Goal: Task Accomplishment & Management: Use online tool/utility

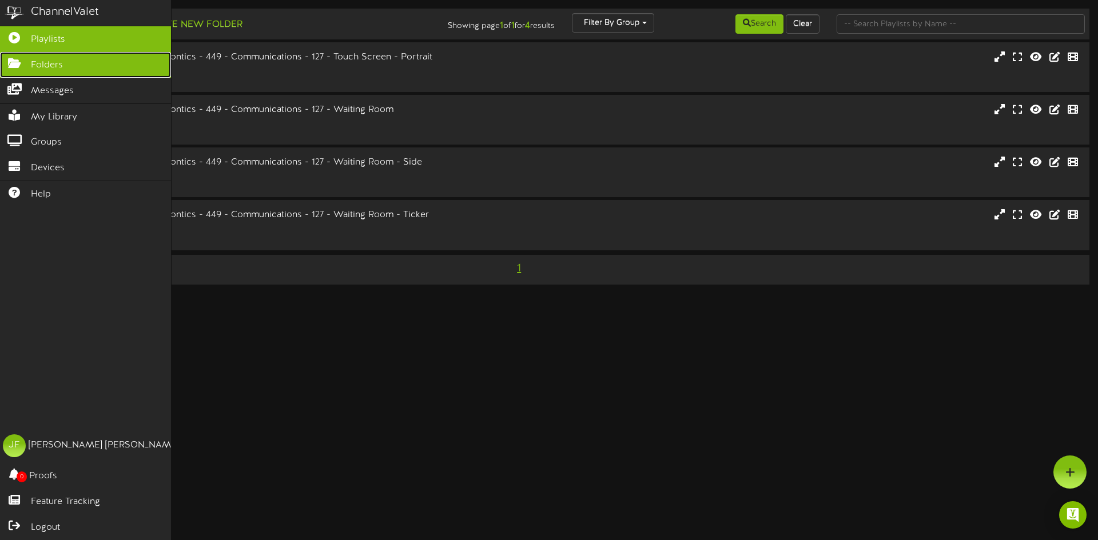
click at [38, 70] on span "Folders" at bounding box center [47, 65] width 32 height 13
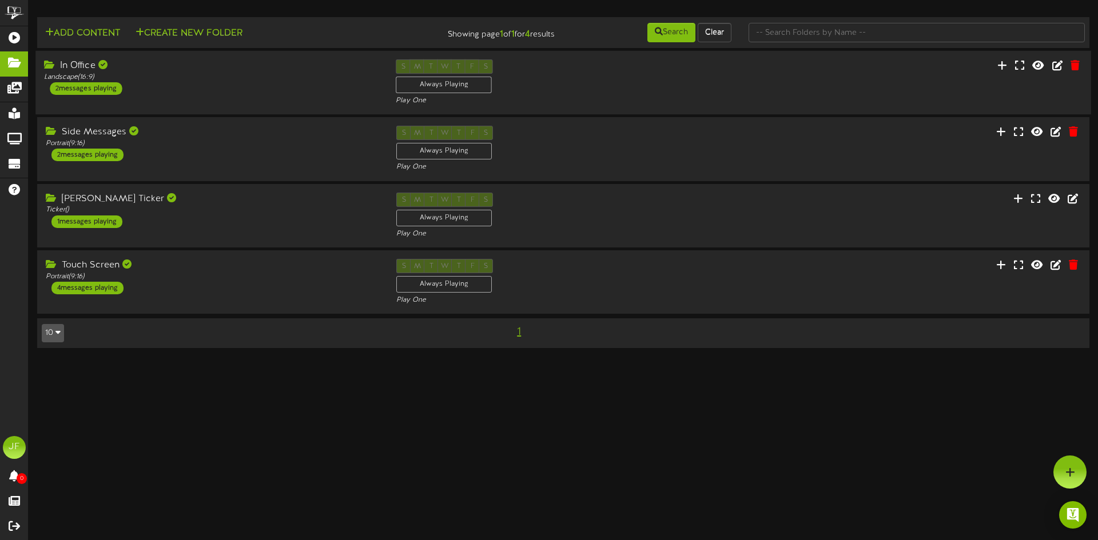
click at [114, 85] on div "2 messages playing" at bounding box center [86, 88] width 72 height 13
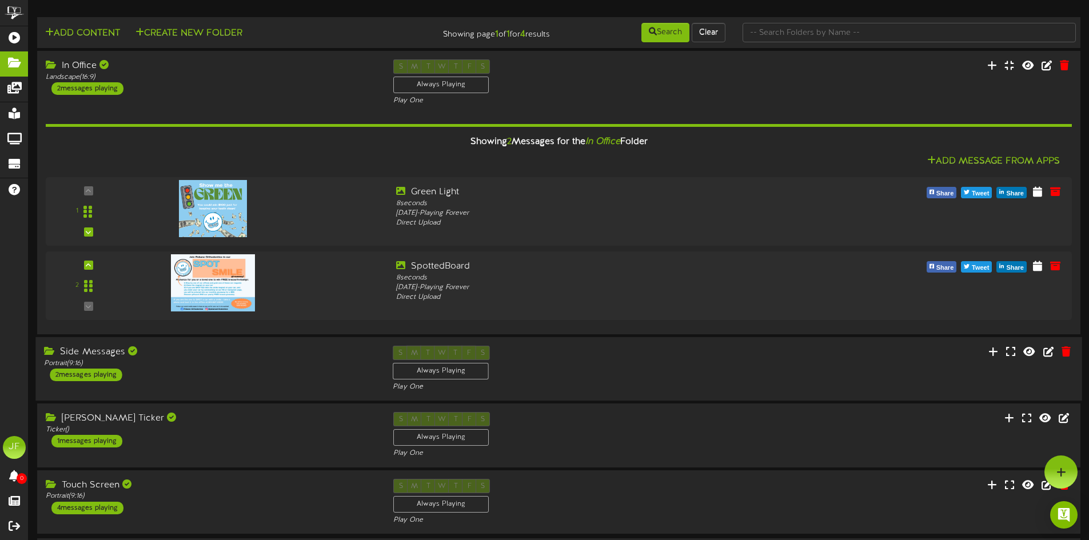
click at [100, 375] on div "2 messages playing" at bounding box center [86, 375] width 72 height 13
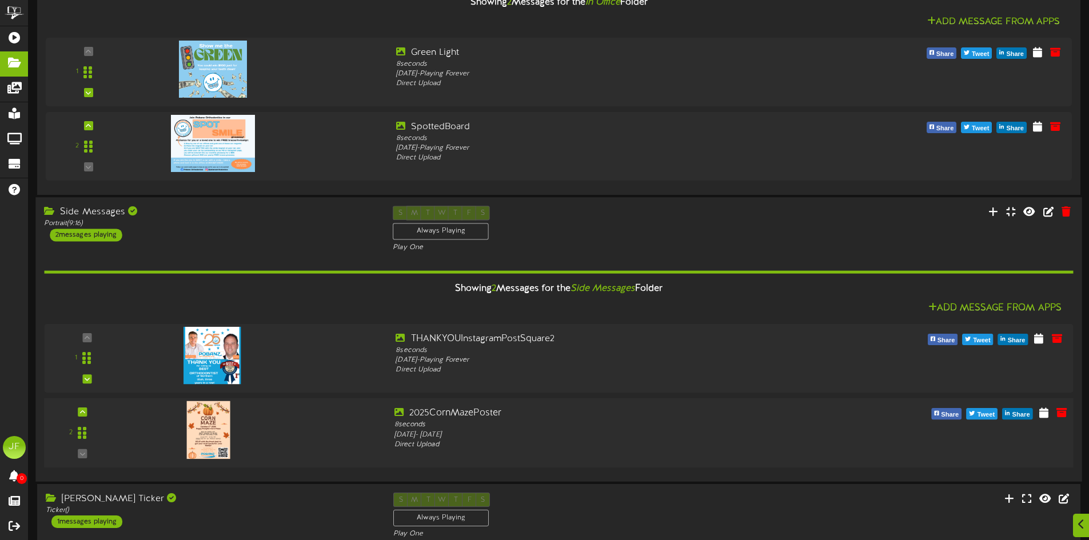
scroll to position [229, 0]
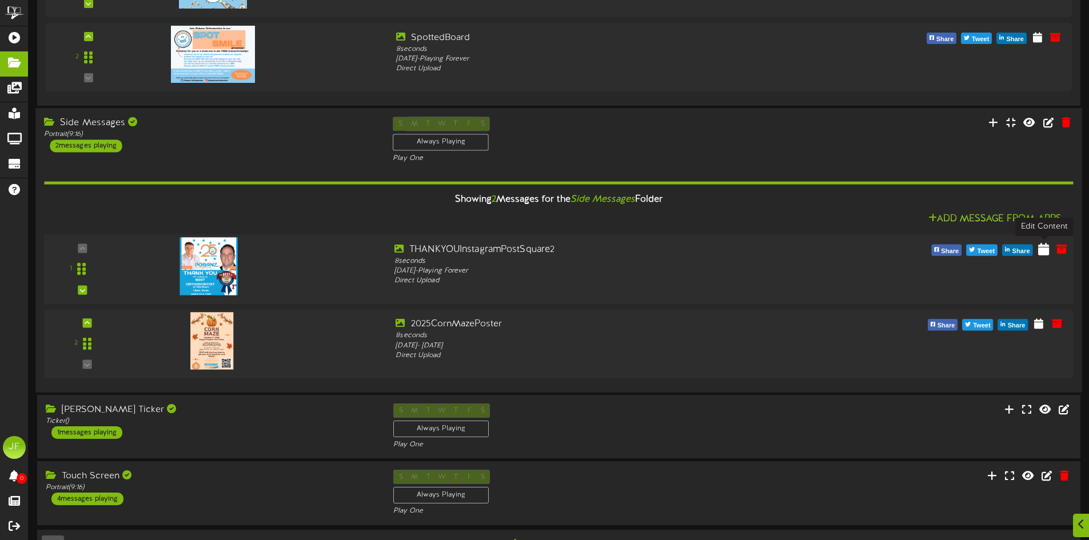
click at [1045, 252] on icon at bounding box center [1044, 248] width 11 height 13
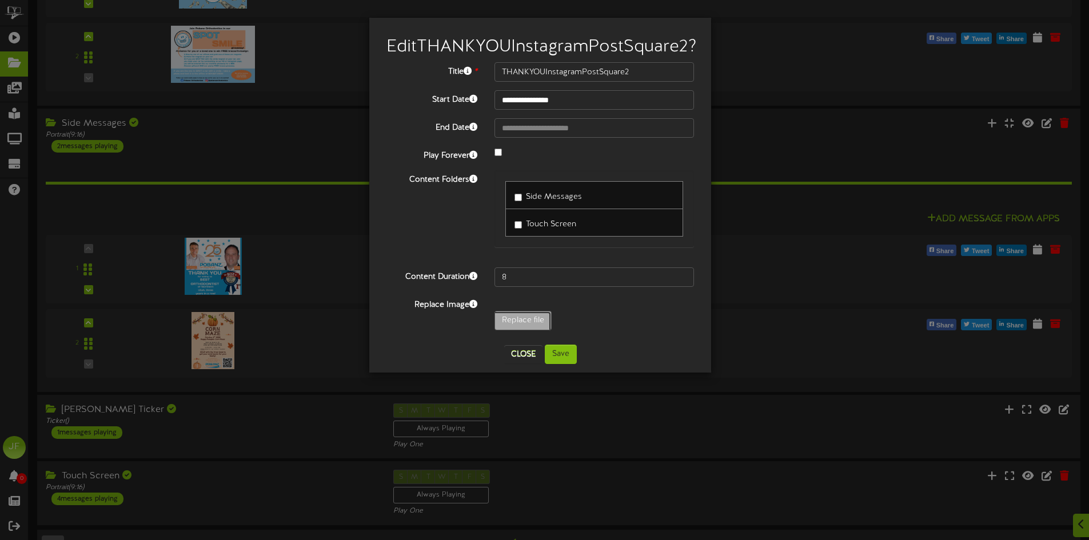
type input "**********"
type input "THANKYOUInstagramPostSquare"
click at [567, 355] on button "Save" at bounding box center [561, 354] width 32 height 19
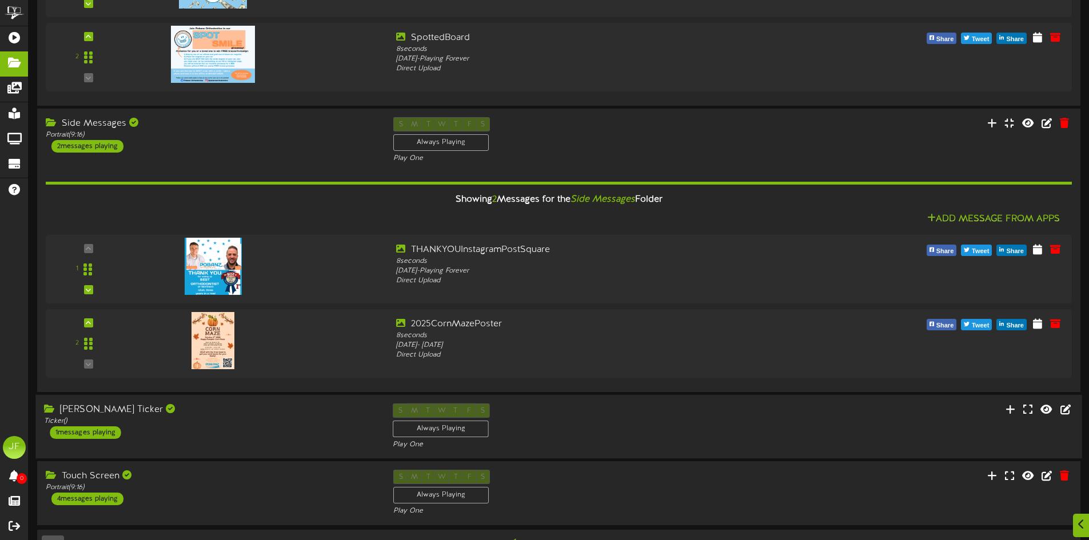
click at [110, 433] on div "1 messages playing" at bounding box center [85, 433] width 71 height 13
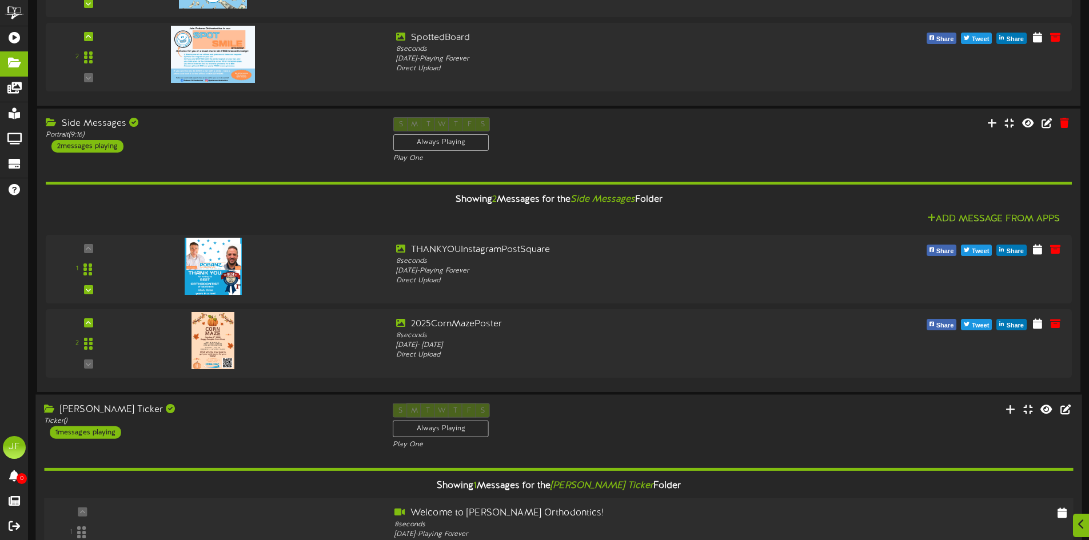
scroll to position [382, 0]
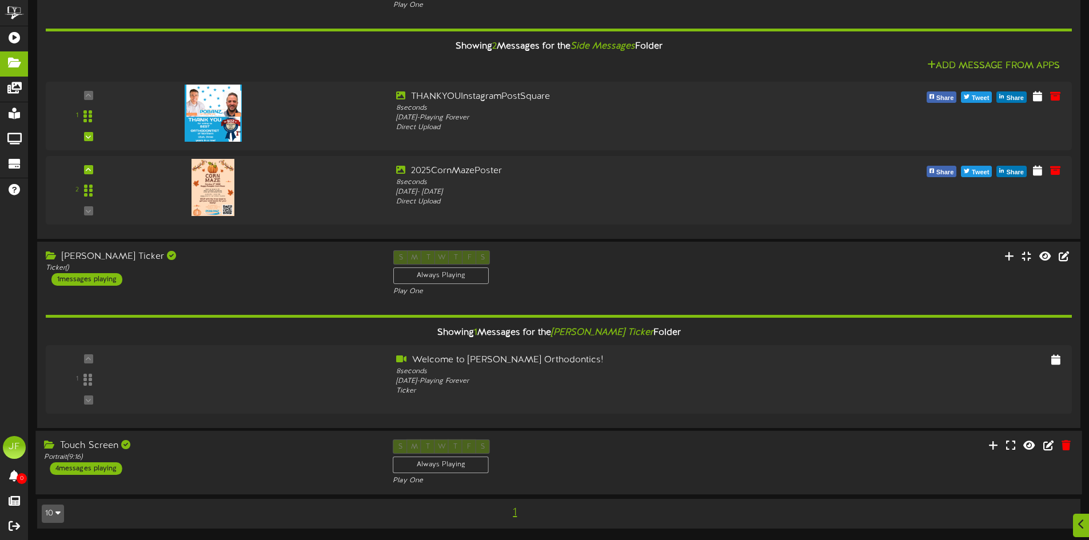
click at [100, 467] on div "4 messages playing" at bounding box center [86, 469] width 72 height 13
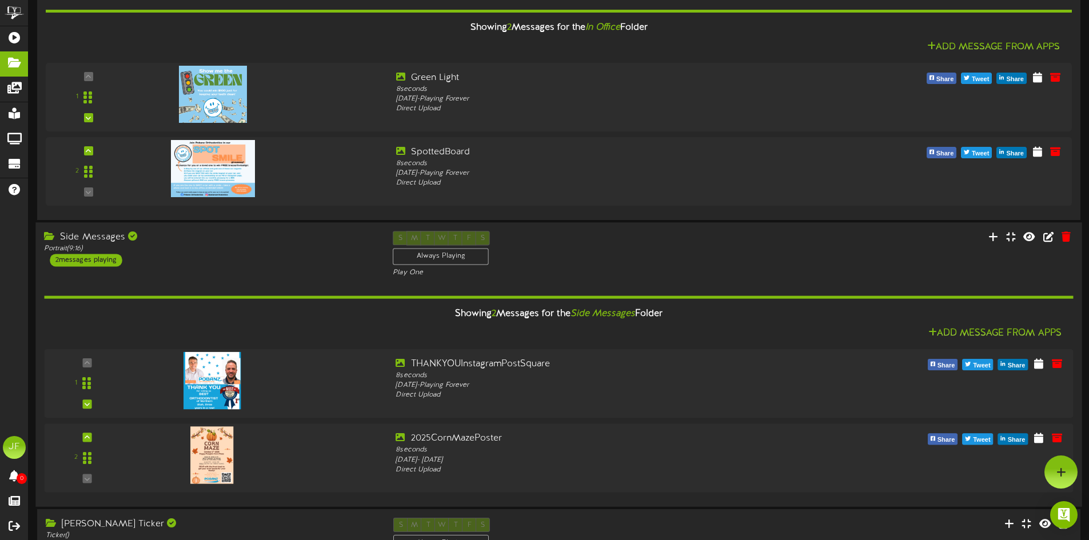
scroll to position [0, 0]
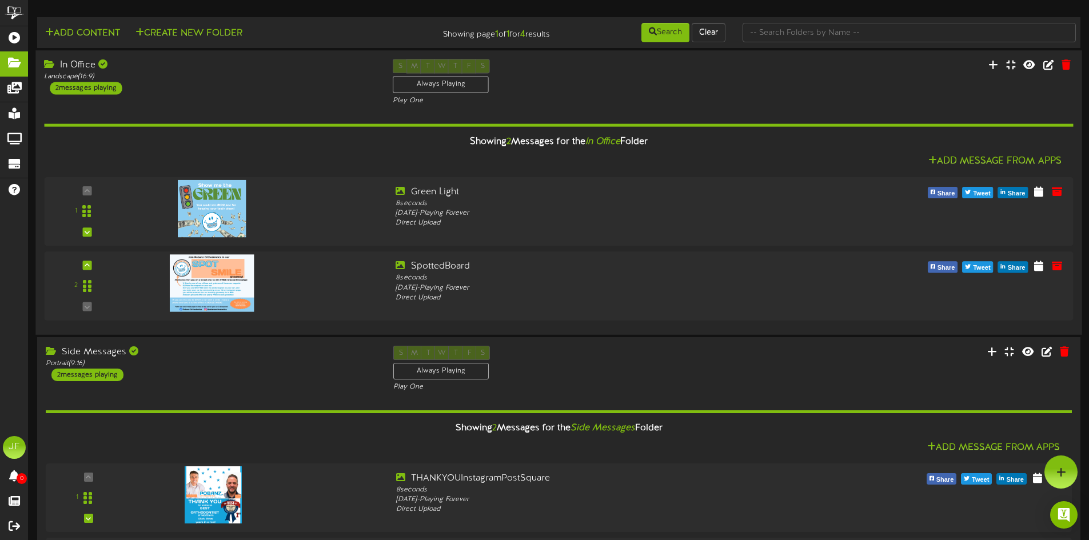
click at [105, 85] on div "2 messages playing" at bounding box center [86, 88] width 72 height 13
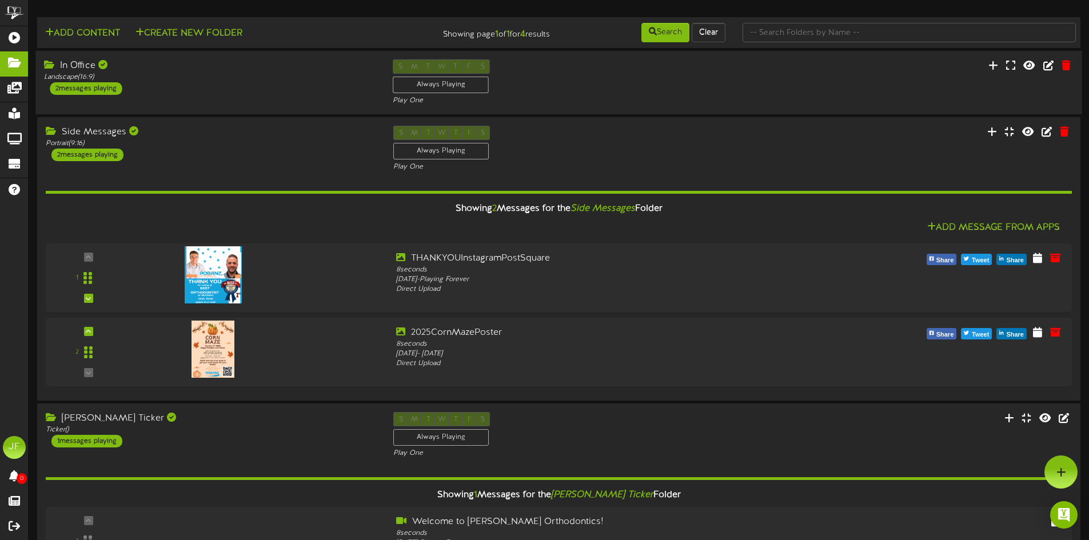
click at [77, 86] on div "2 messages playing" at bounding box center [86, 88] width 72 height 13
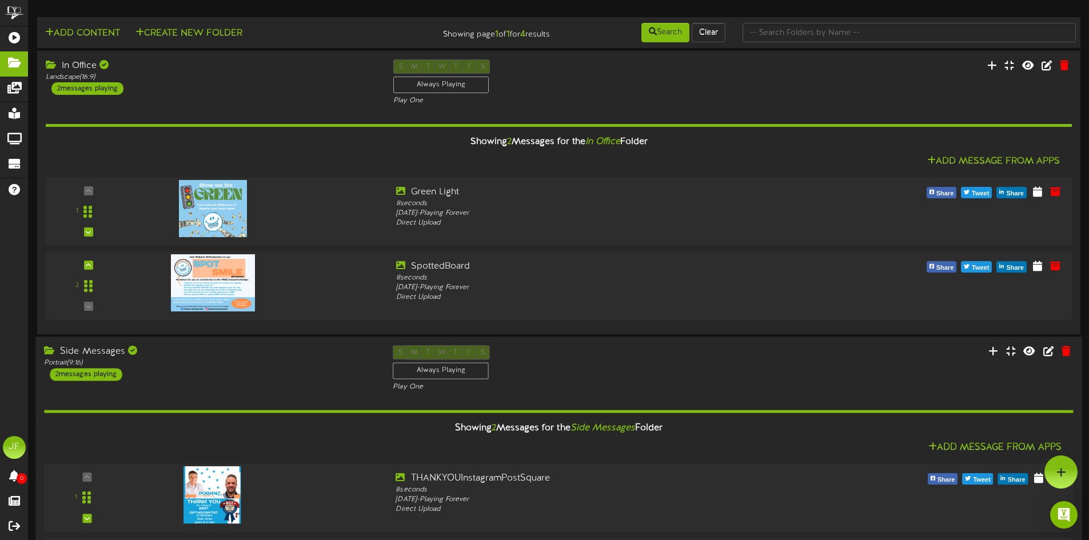
click at [114, 379] on div "2 messages playing" at bounding box center [86, 374] width 72 height 13
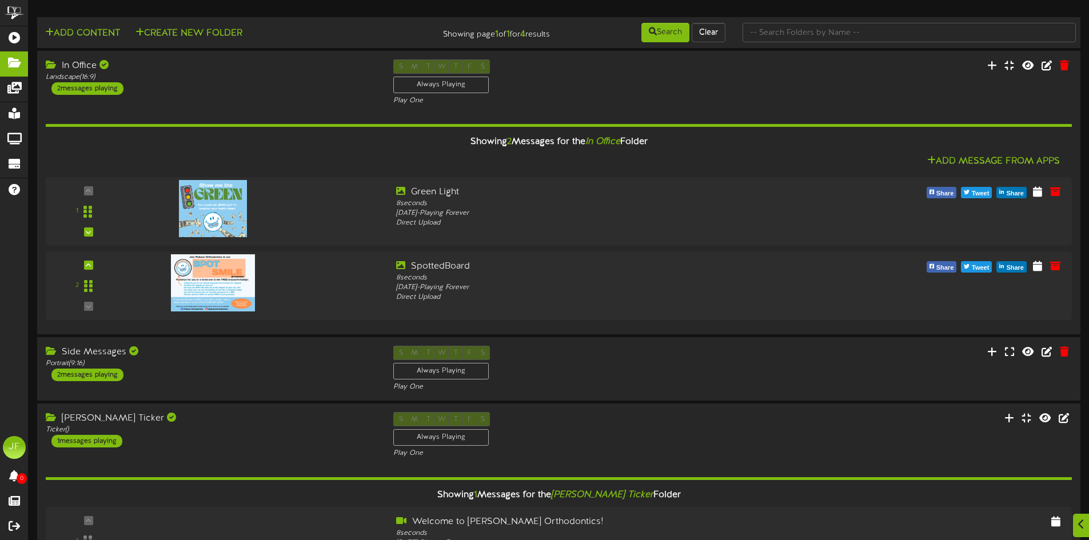
scroll to position [286, 0]
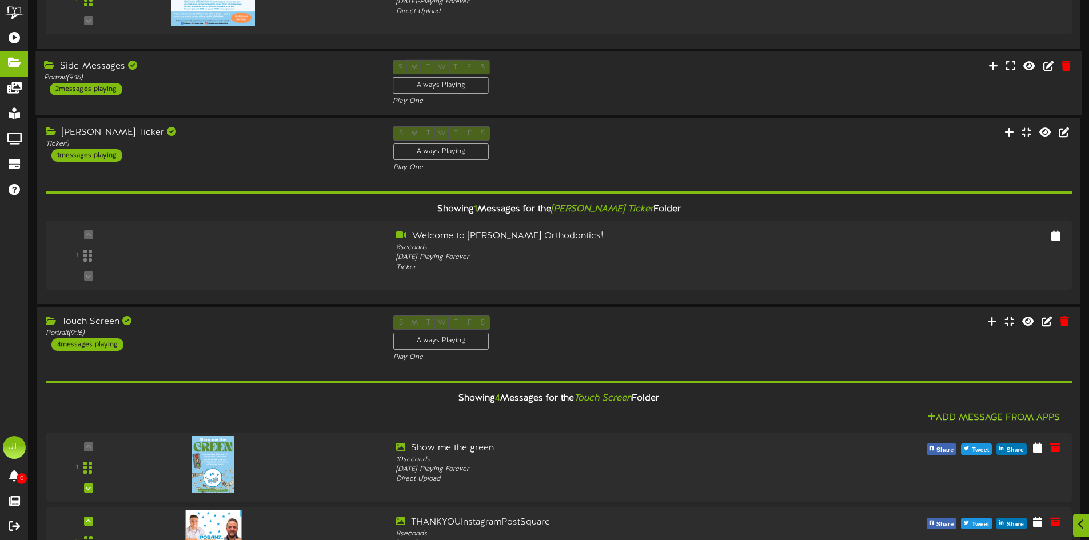
click at [96, 89] on div "2 messages playing" at bounding box center [86, 89] width 72 height 13
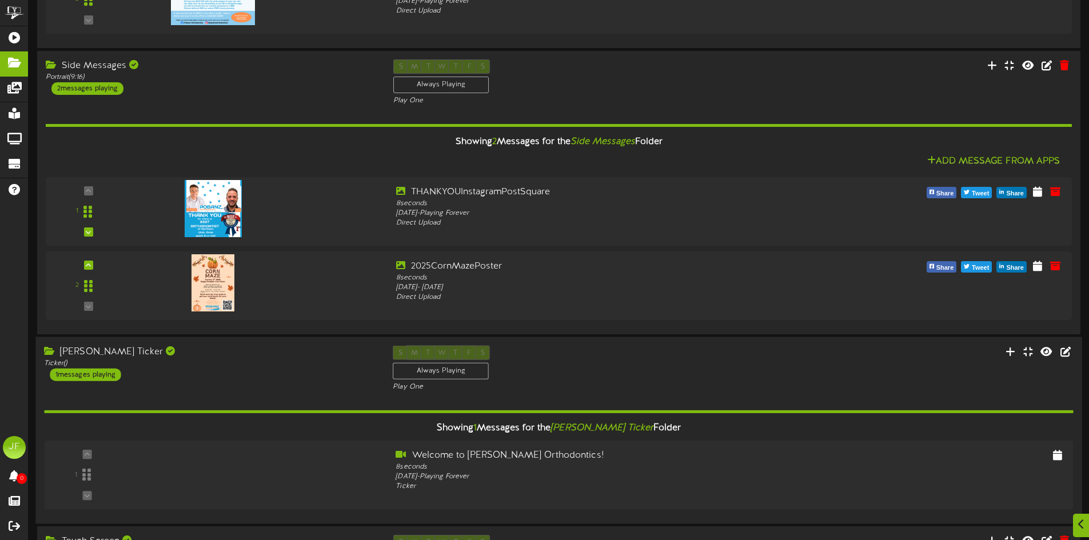
scroll to position [400, 0]
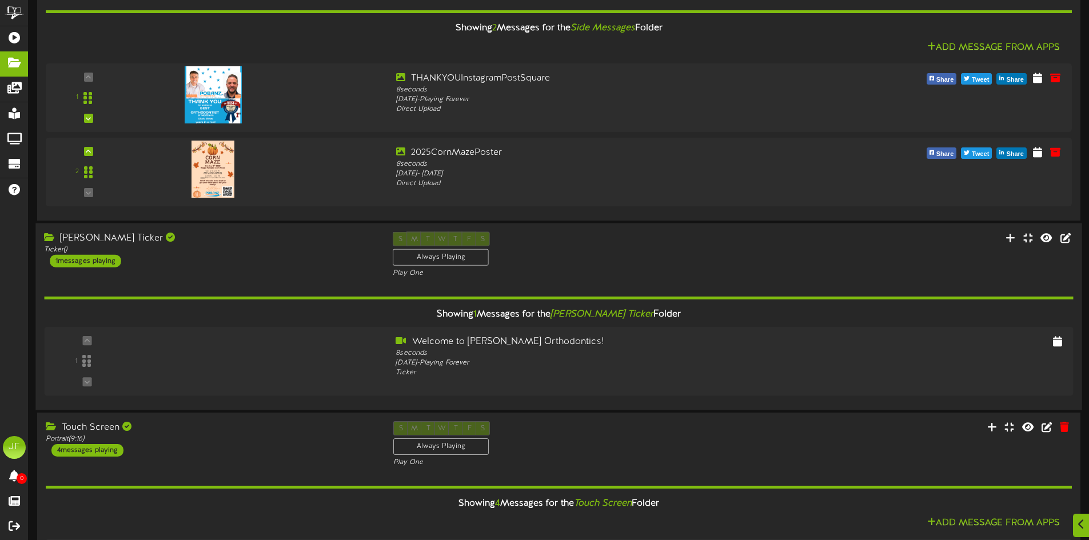
click at [97, 261] on div "1 messages playing" at bounding box center [85, 261] width 71 height 13
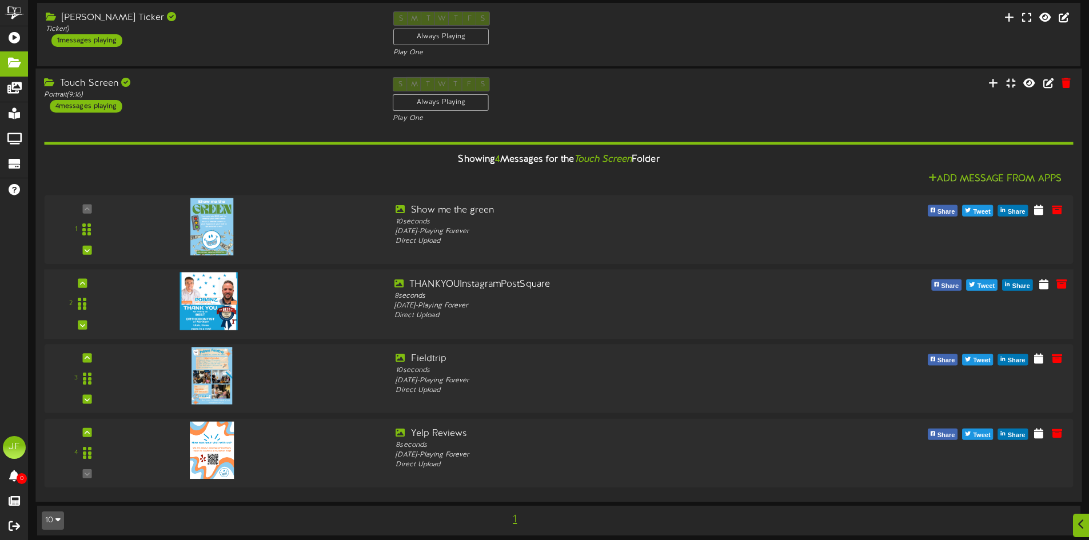
scroll to position [628, 0]
